Goal: Task Accomplishment & Management: Manage account settings

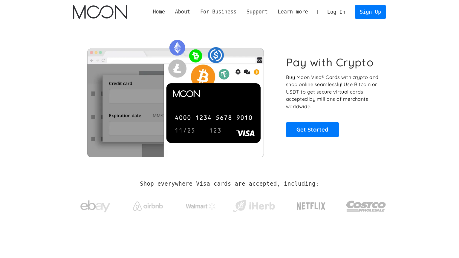
click at [339, 16] on link "Log In" at bounding box center [336, 11] width 28 height 13
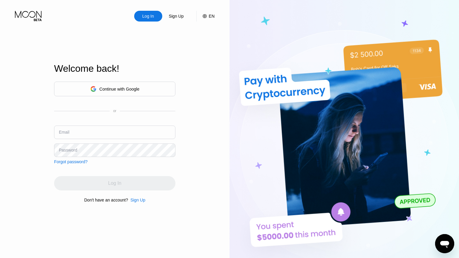
type input "[EMAIL_ADDRESS][DOMAIN_NAME]"
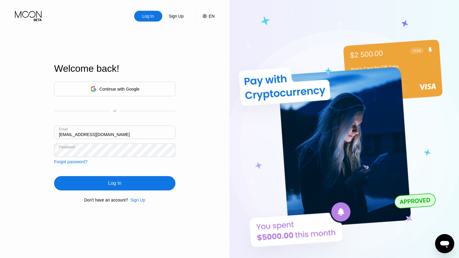
click at [137, 194] on div "Continue with Google or Email [EMAIL_ADDRESS][DOMAIN_NAME] Password Forgot pass…" at bounding box center [114, 141] width 121 height 121
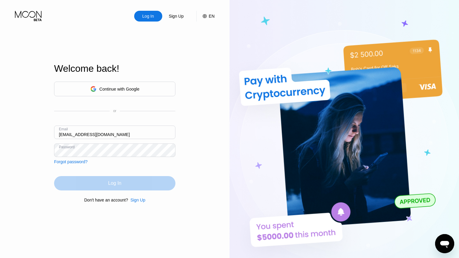
click at [141, 185] on div "Log In" at bounding box center [114, 183] width 121 height 14
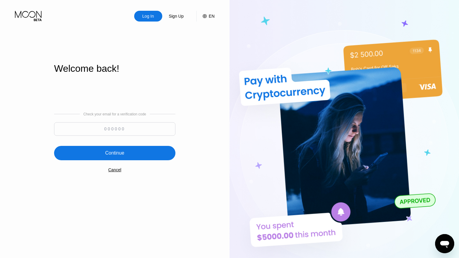
click at [105, 123] on input at bounding box center [114, 128] width 121 height 13
paste input "376588"
type input "376588"
click at [128, 157] on div "Continue" at bounding box center [114, 153] width 121 height 14
